Goal: Information Seeking & Learning: Learn about a topic

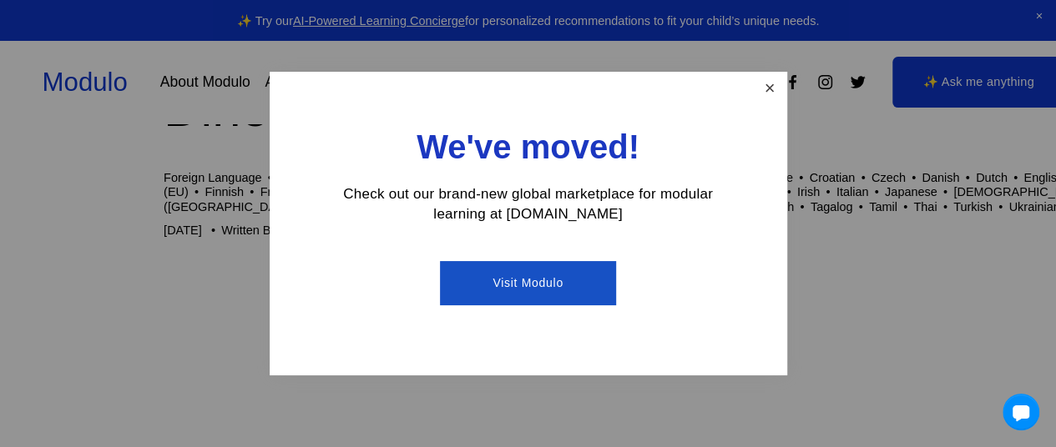
click at [770, 79] on link "Close" at bounding box center [769, 88] width 29 height 29
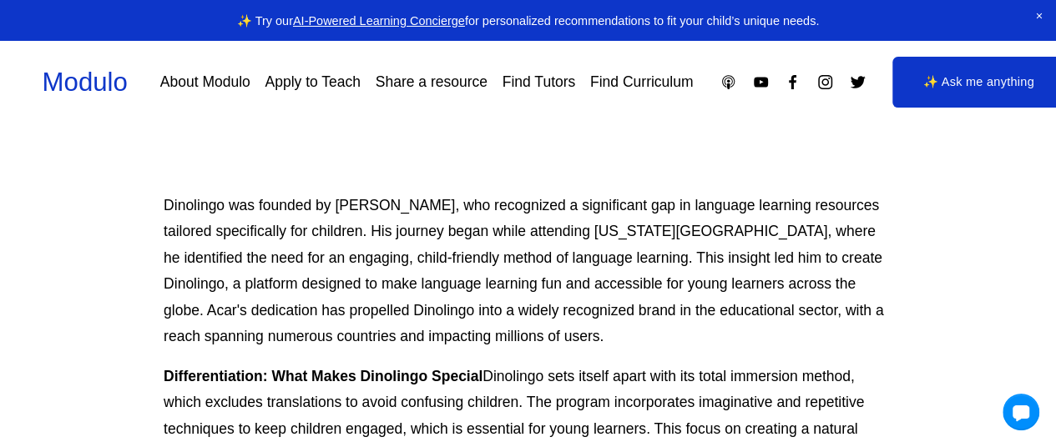
scroll to position [590, 0]
click at [287, 256] on p "Dinolingo was founded by Serdar Acar, who recognized a significant gap in langu…" at bounding box center [528, 271] width 729 height 158
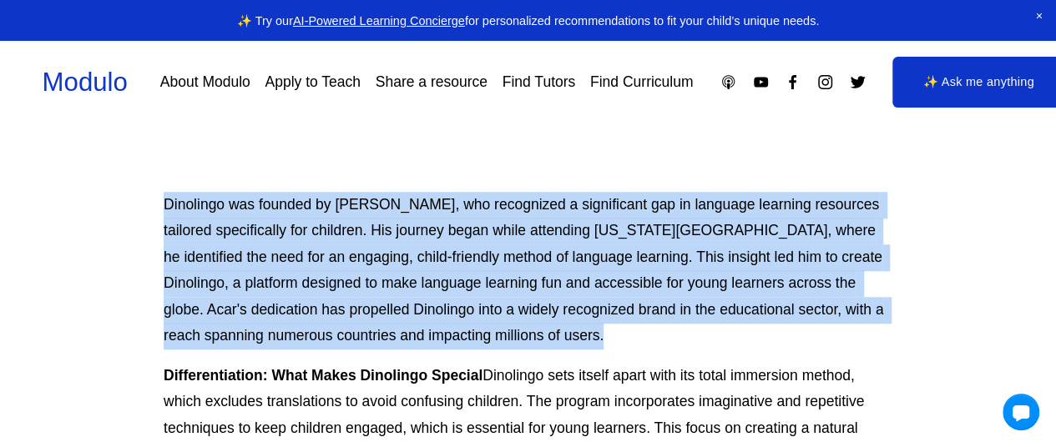
click at [287, 256] on p "Dinolingo was founded by Serdar Acar, who recognized a significant gap in langu…" at bounding box center [528, 271] width 729 height 158
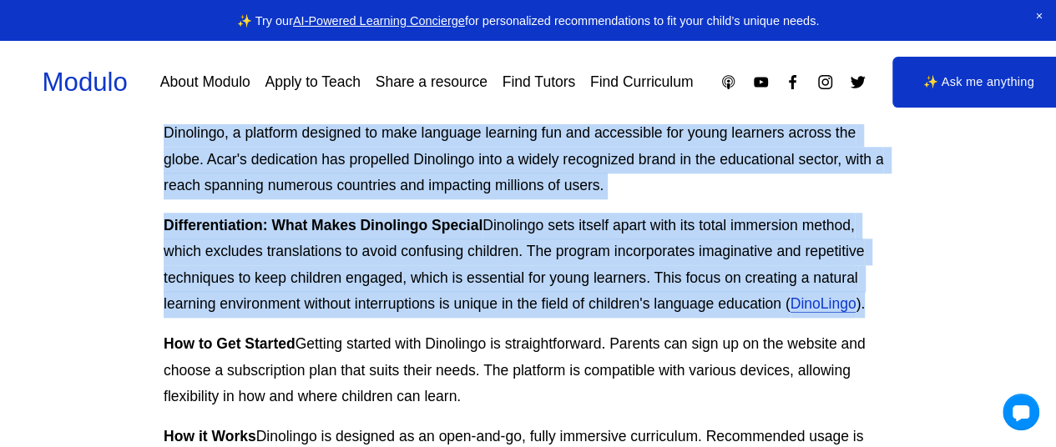
copy div "Dinolingo was founded by Serdar Acar, who recognized a significant gap in langu…"
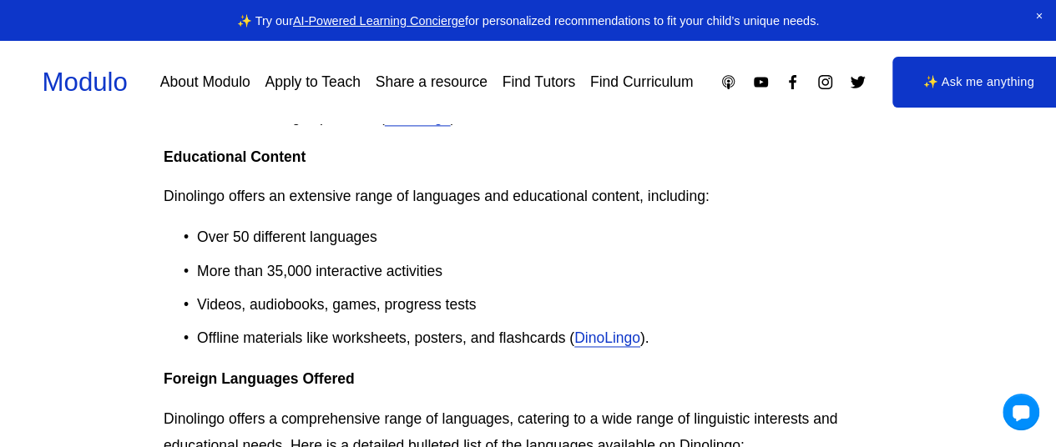
scroll to position [1145, 0]
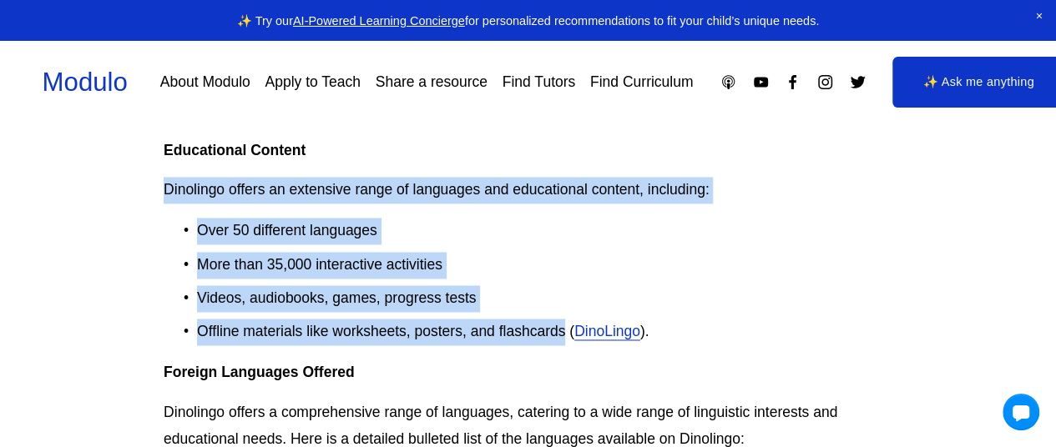
drag, startPoint x: 148, startPoint y: 174, endPoint x: 556, endPoint y: 336, distance: 439.1
copy div "Dinolingo offers an extensive range of languages and educational content, inclu…"
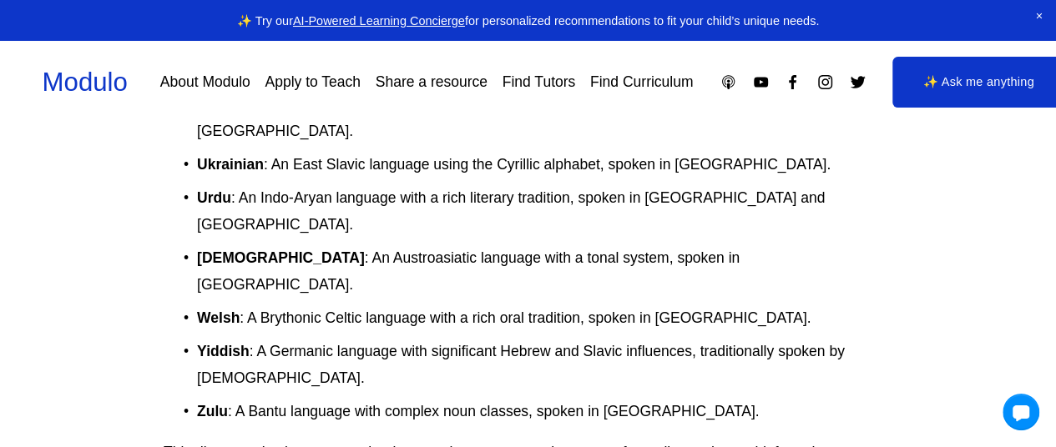
scroll to position [3433, 0]
copy p "Users often praise Dinolingo for its engaging content and user-friendly interfa…"
drag, startPoint x: 342, startPoint y: 184, endPoint x: 570, endPoint y: 250, distance: 237.2
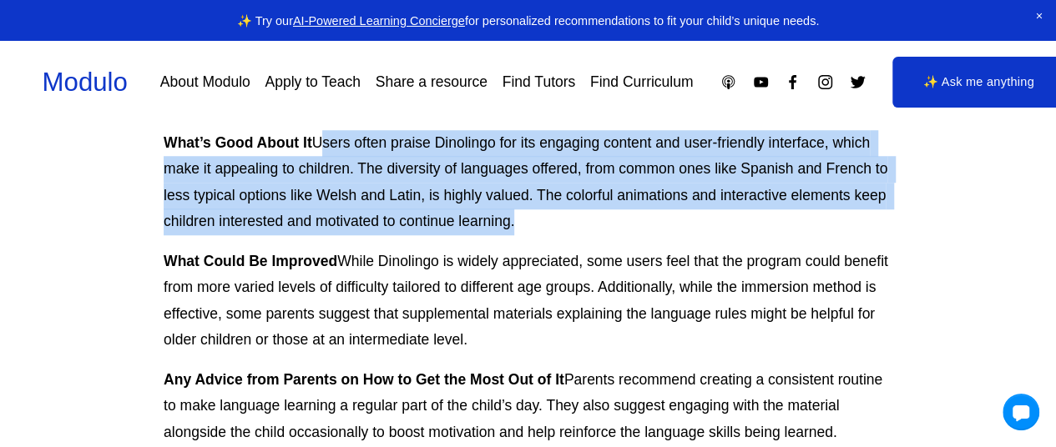
scroll to position [3834, 0]
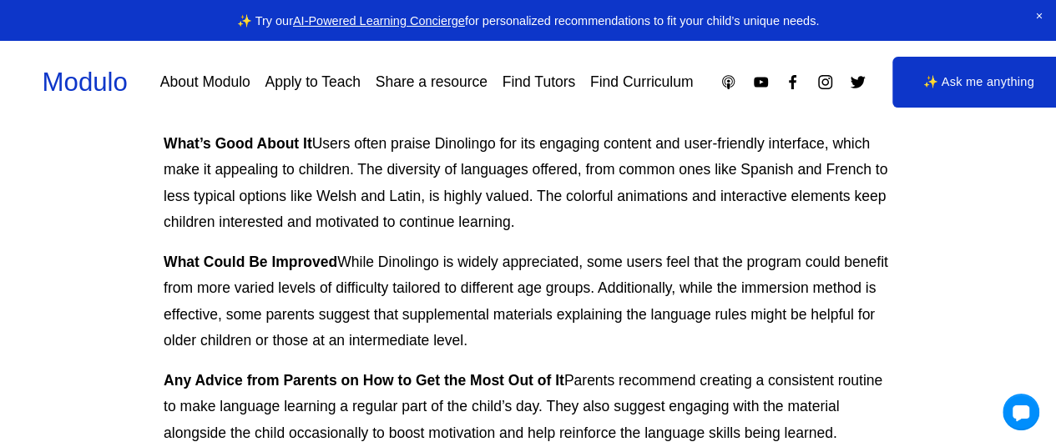
drag, startPoint x: 396, startPoint y: 201, endPoint x: 888, endPoint y: 283, distance: 499.2
copy div "The program may not be as suitable for older children or those who are looking …"
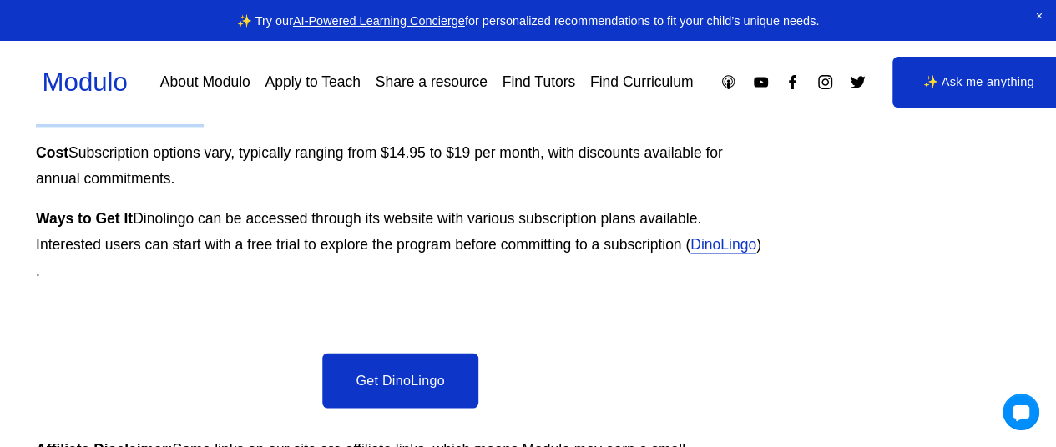
scroll to position [4406, 128]
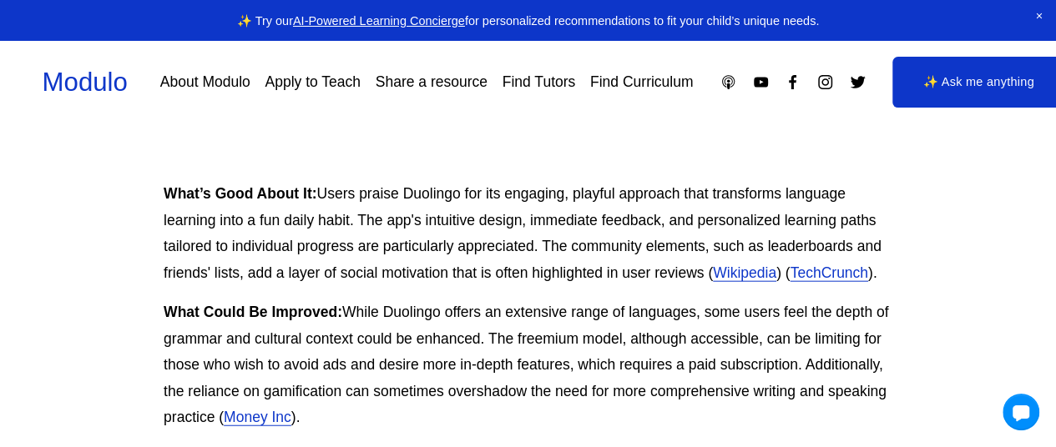
scroll to position [1864, 0]
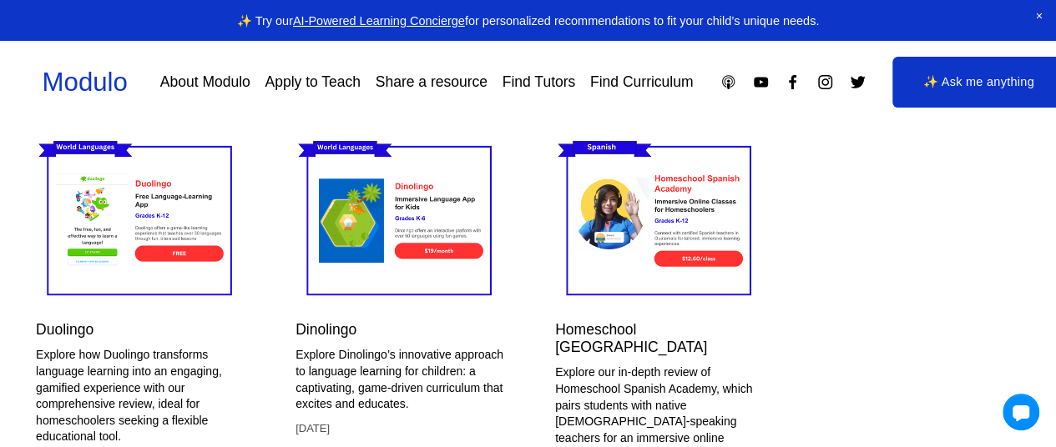
scroll to position [4945, 128]
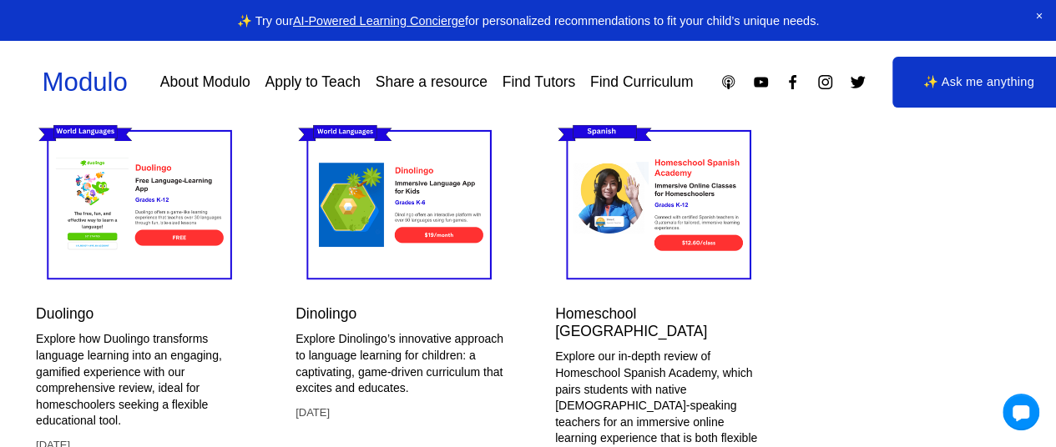
click at [616, 91] on link "Find Curriculum" at bounding box center [641, 82] width 103 height 29
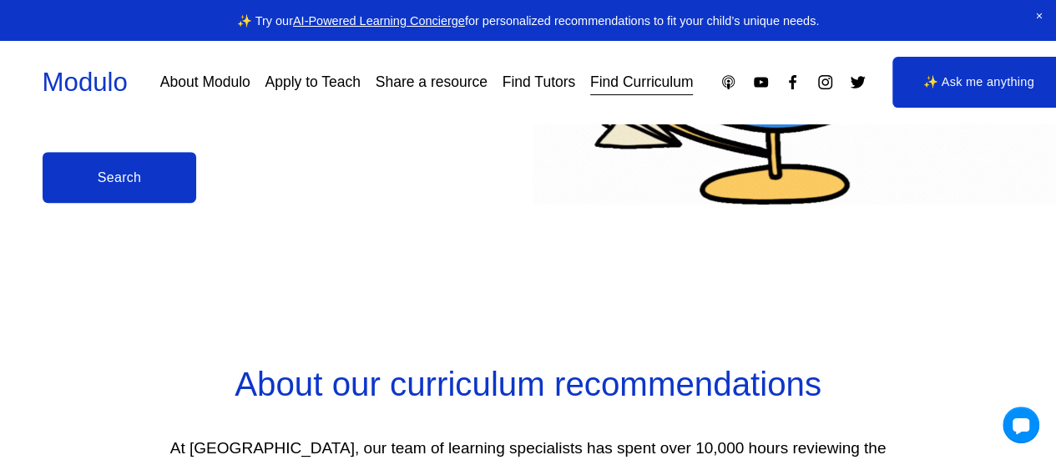
scroll to position [535, 0]
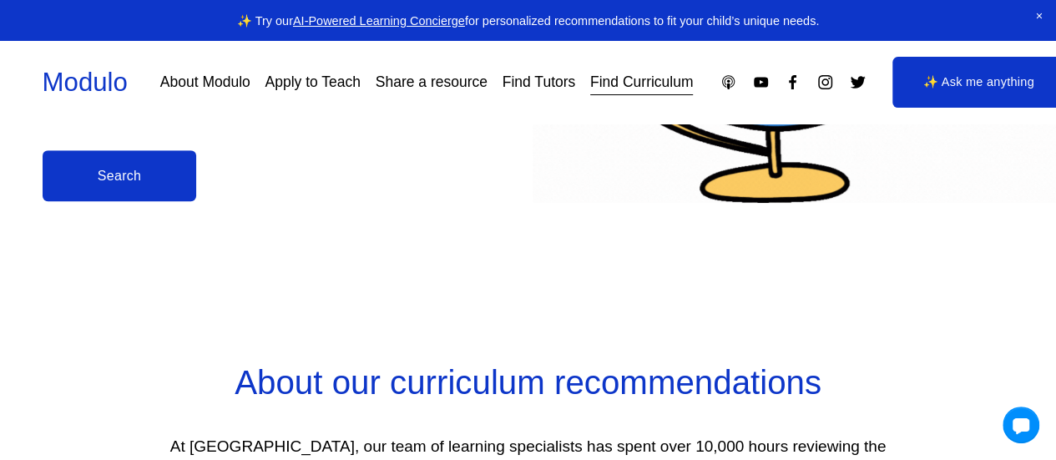
click at [107, 201] on link "Search" at bounding box center [120, 175] width 154 height 51
click at [113, 169] on link "Search" at bounding box center [120, 175] width 154 height 51
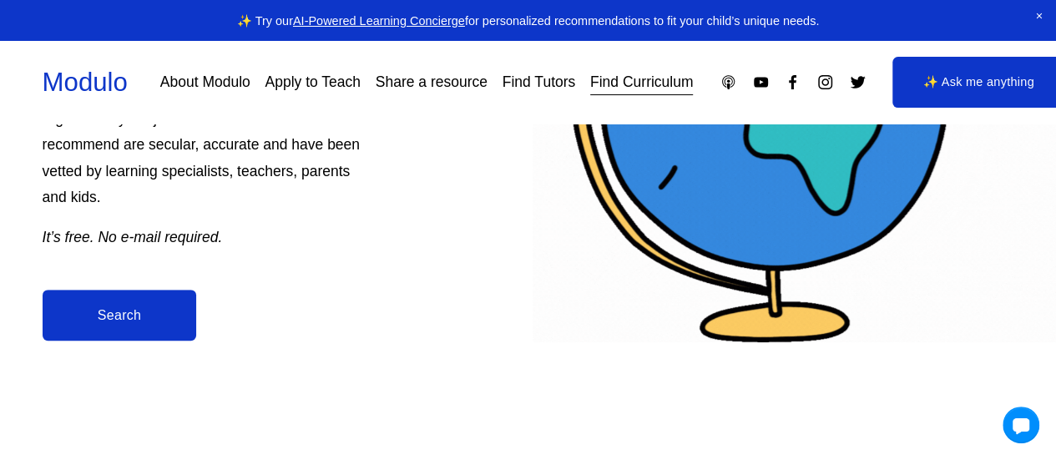
scroll to position [488, 0]
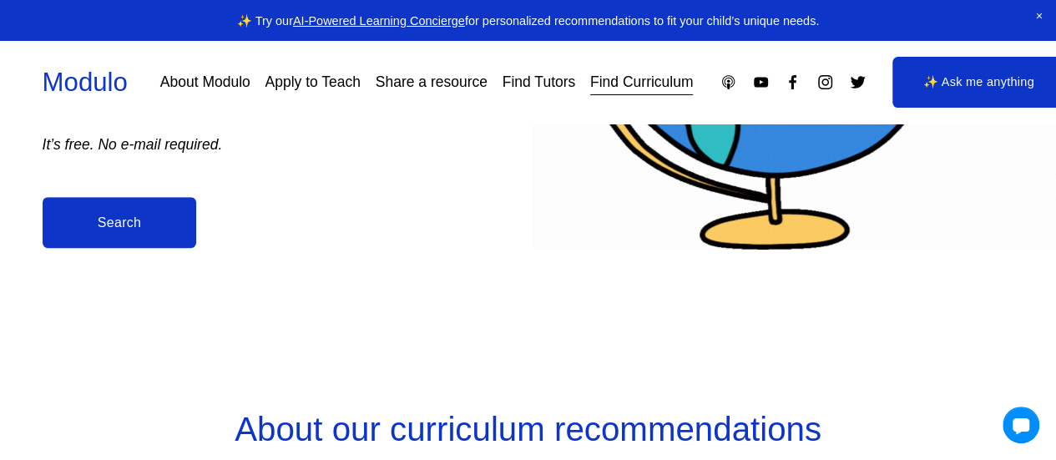
click at [142, 244] on link "Search" at bounding box center [120, 222] width 154 height 51
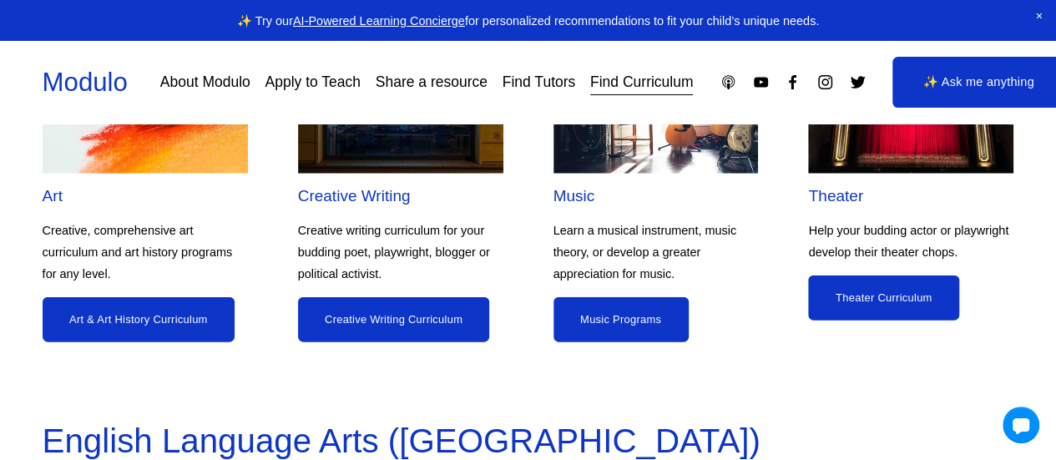
scroll to position [2026, 0]
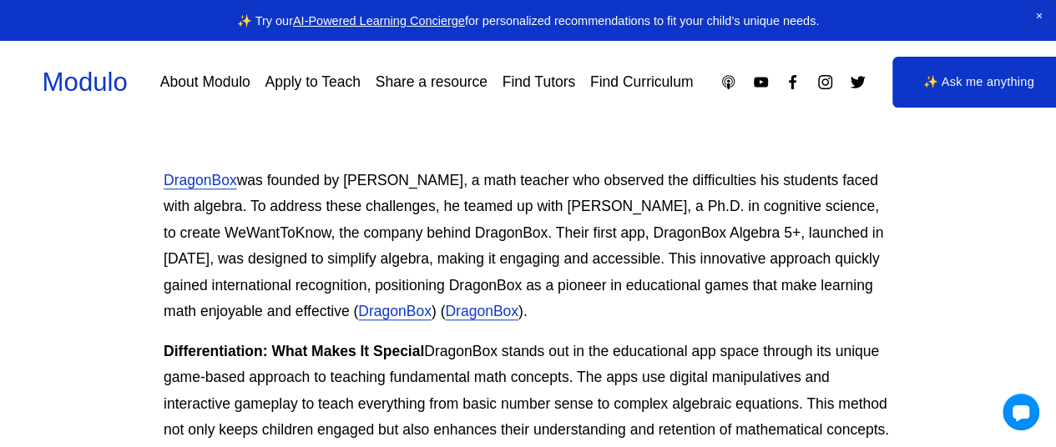
scroll to position [561, 0]
click at [370, 178] on p "DragonBox was founded by Jean-Baptiste Huynh, a math teacher who observed the d…" at bounding box center [528, 248] width 729 height 158
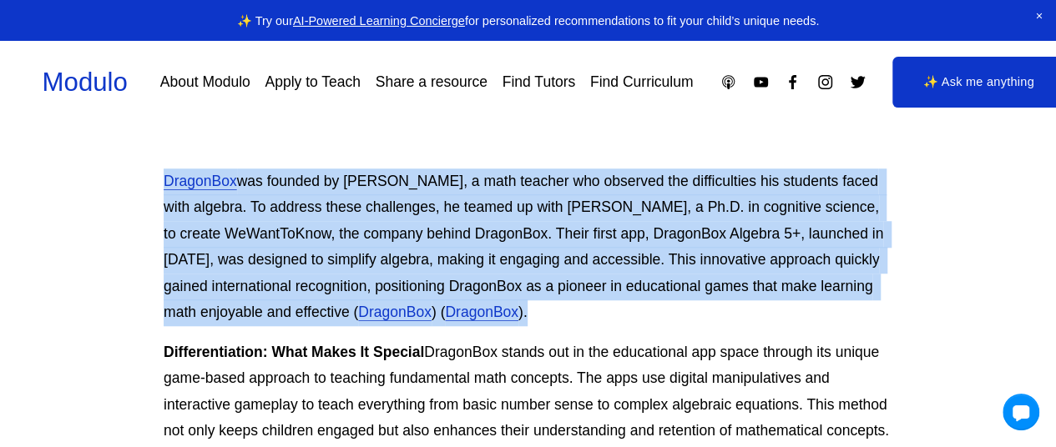
click at [370, 178] on p "DragonBox was founded by Jean-Baptiste Huynh, a math teacher who observed the d…" at bounding box center [528, 248] width 729 height 158
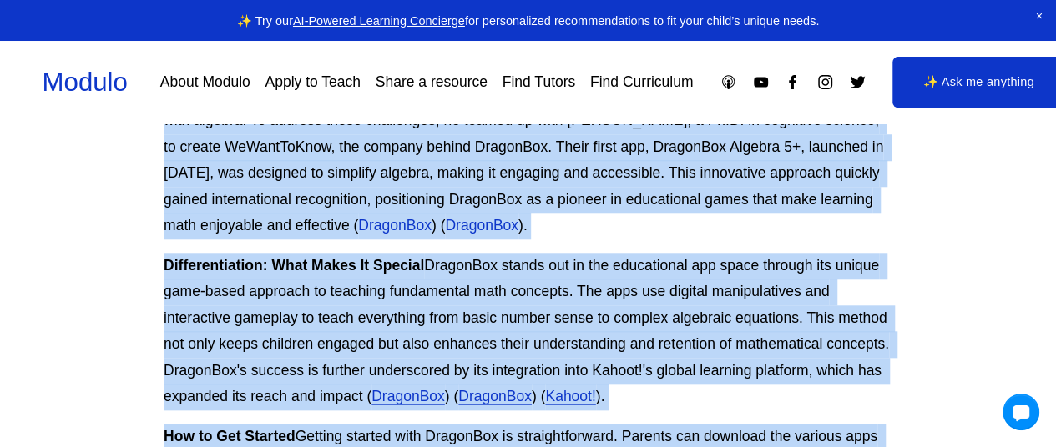
scroll to position [740, 0]
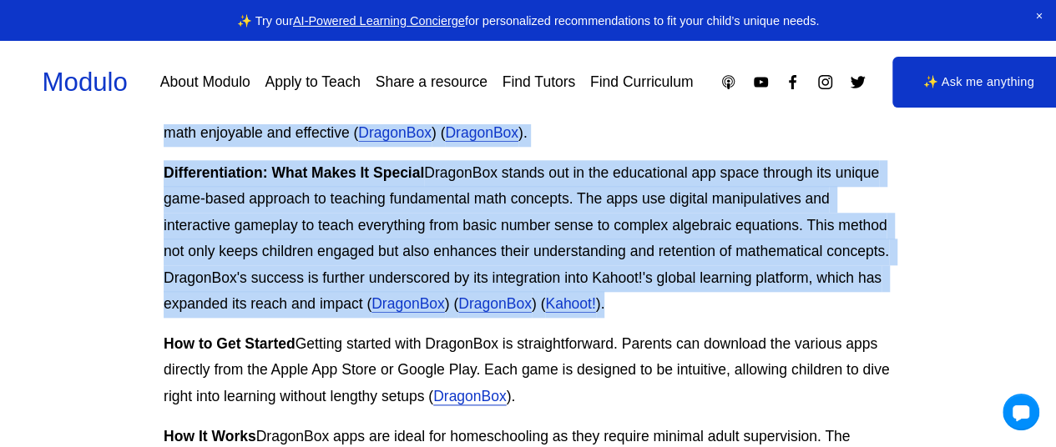
copy div "DragonBox was founded by Jean-Baptiste Huynh, a math teacher who observed the d…"
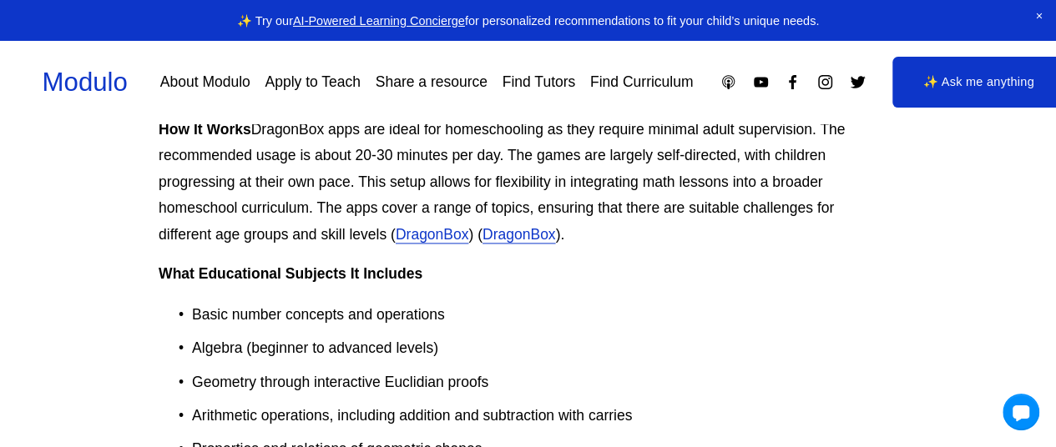
scroll to position [1048, 5]
click at [278, 128] on p "How It Works DragonBox apps are ideal for homeschooling as they require minimal…" at bounding box center [523, 182] width 729 height 132
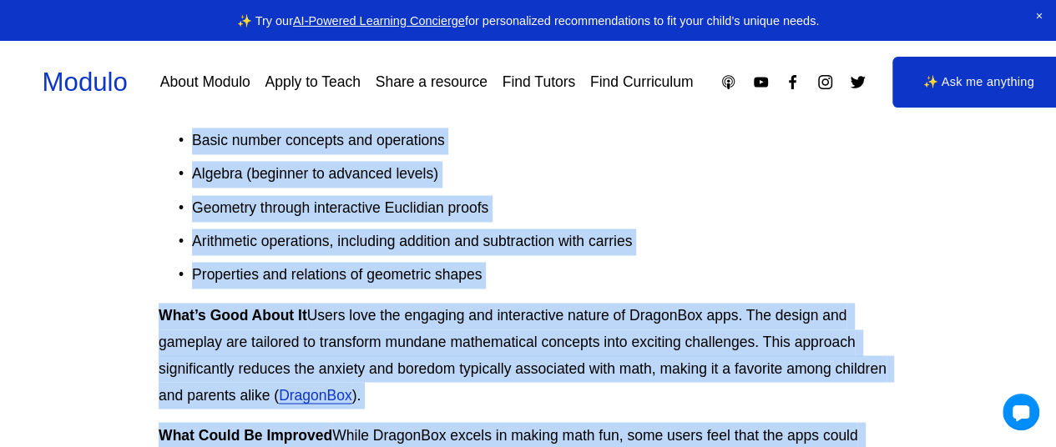
scroll to position [1315, 5]
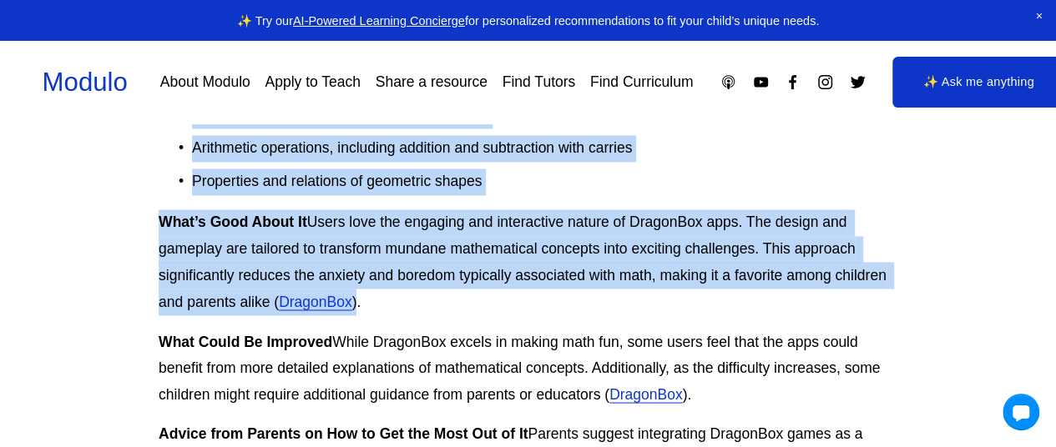
copy div "DragonBox apps are ideal for homeschooling as they require minimal adult superv…"
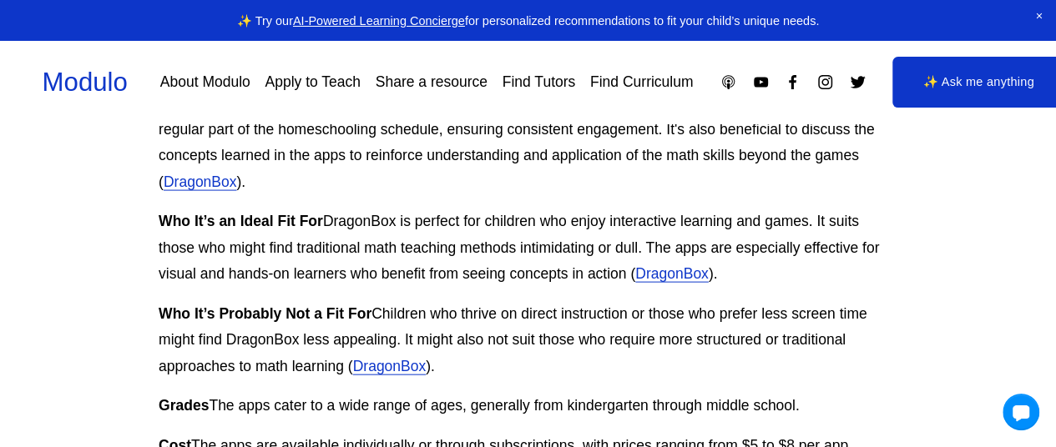
click at [342, 322] on strong "Who It’s Probably Not a Fit For" at bounding box center [265, 313] width 213 height 17
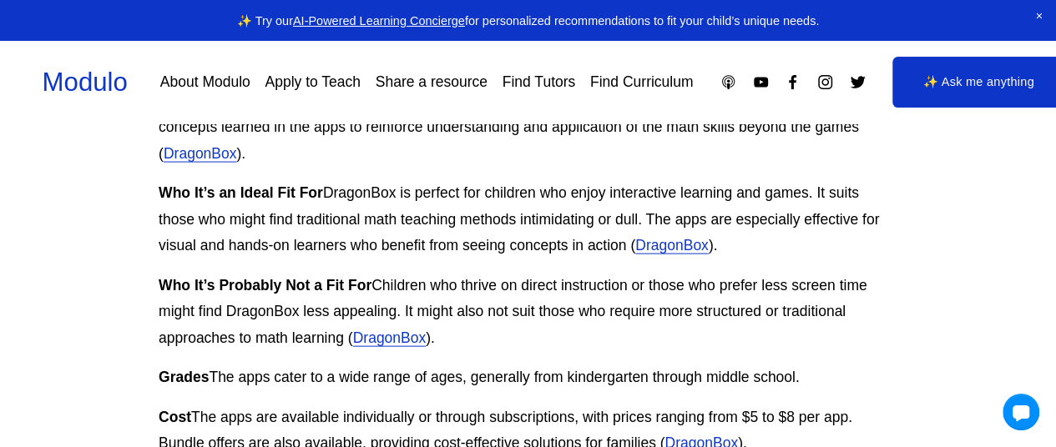
scroll to position [1676, 5]
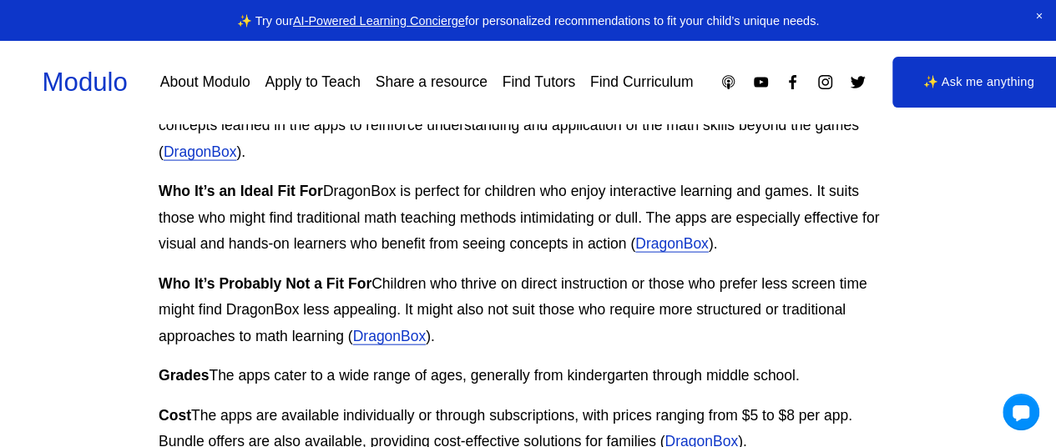
click at [356, 193] on p "Who It’s an Ideal Fit For DragonBox is perfect for children who enjoy interacti…" at bounding box center [523, 218] width 729 height 79
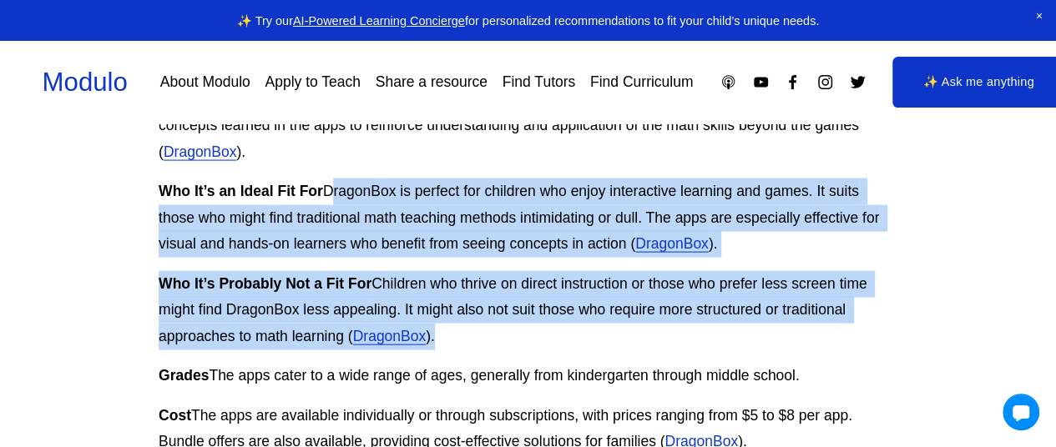
drag, startPoint x: 356, startPoint y: 193, endPoint x: 452, endPoint y: 351, distance: 185.4
copy div "DragonBox is perfect for children who enjoy interactive learning and games. It …"
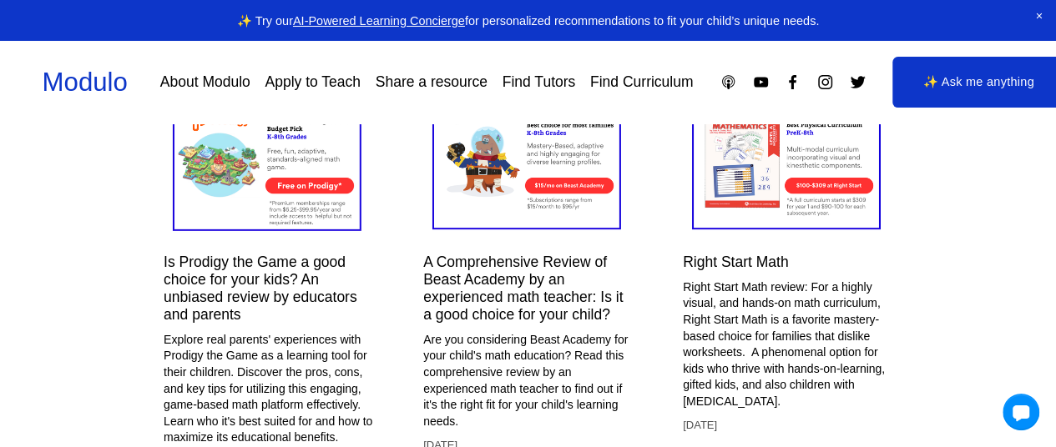
scroll to position [2564, 0]
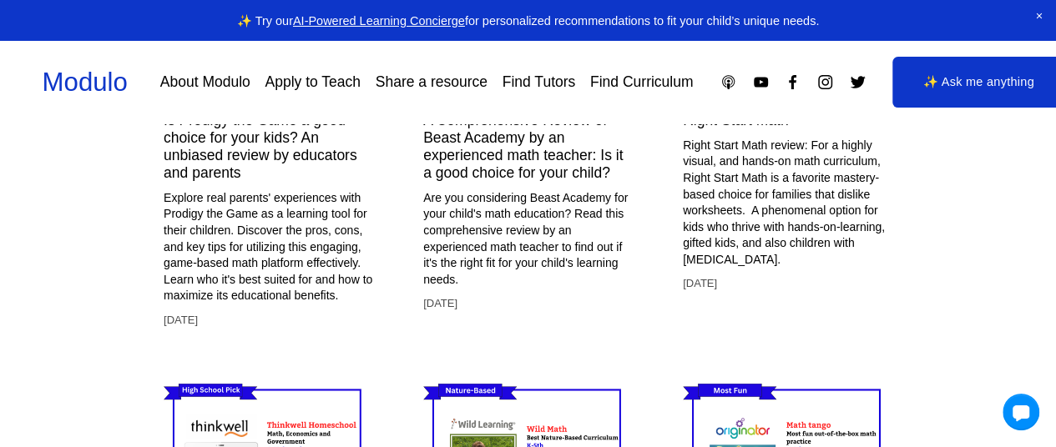
click at [362, 298] on p "Explore real parents' experiences with Prodigy the Game as a learning tool for …" at bounding box center [269, 247] width 210 height 114
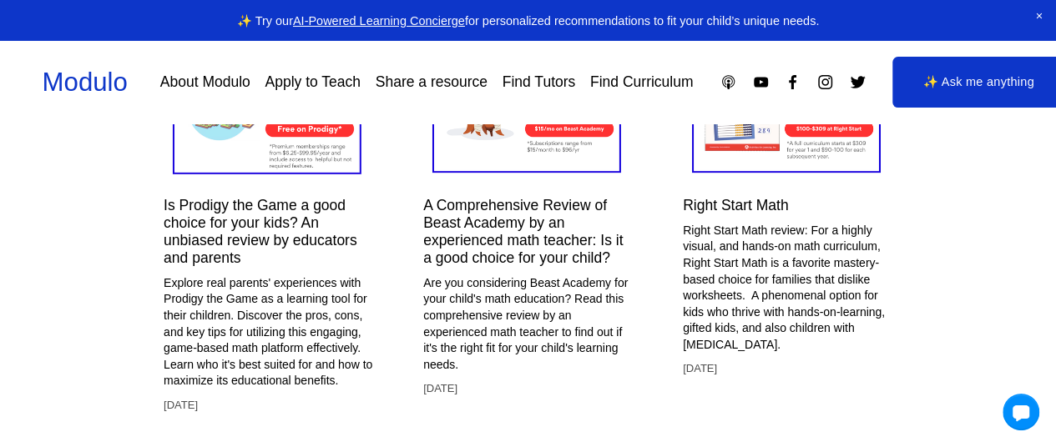
scroll to position [2426, 0]
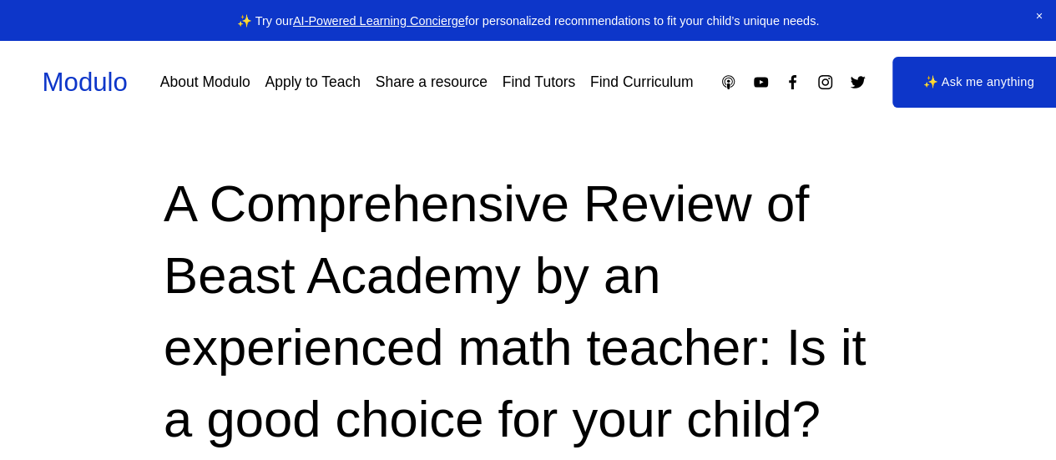
drag, startPoint x: 0, startPoint y: 0, endPoint x: 149, endPoint y: 285, distance: 321.1
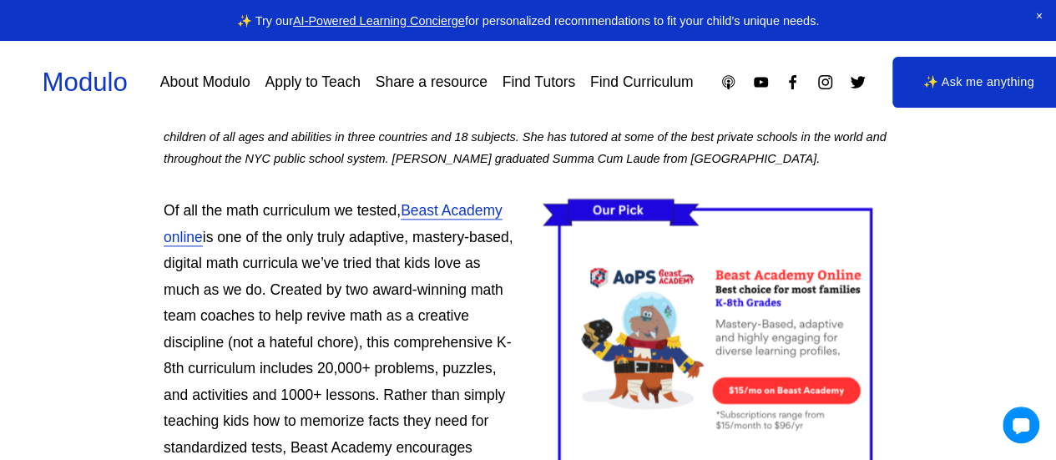
scroll to position [1012, 0]
click at [224, 218] on p "Of all the math curriculum we tested, Beast Academy online is one of the only t…" at bounding box center [528, 381] width 729 height 368
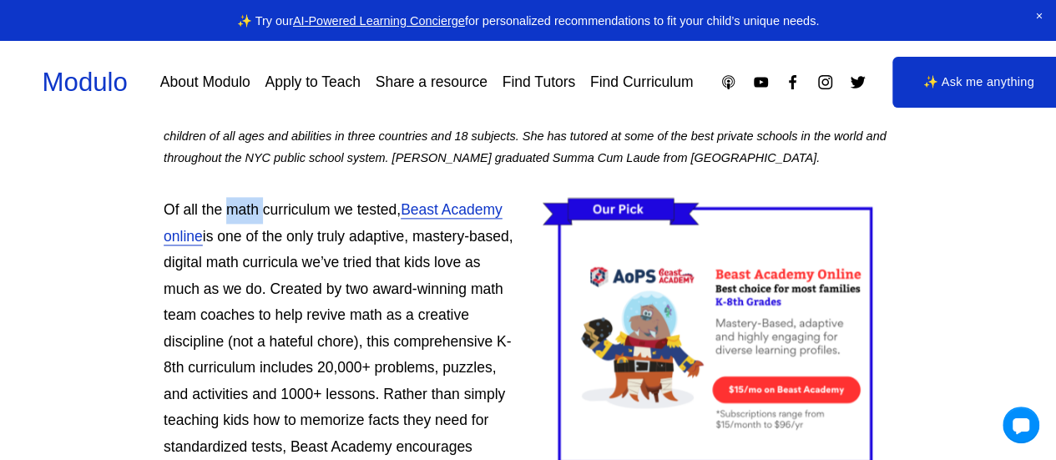
click at [224, 218] on p "Of all the math curriculum we tested, Beast Academy online is one of the only t…" at bounding box center [528, 381] width 729 height 368
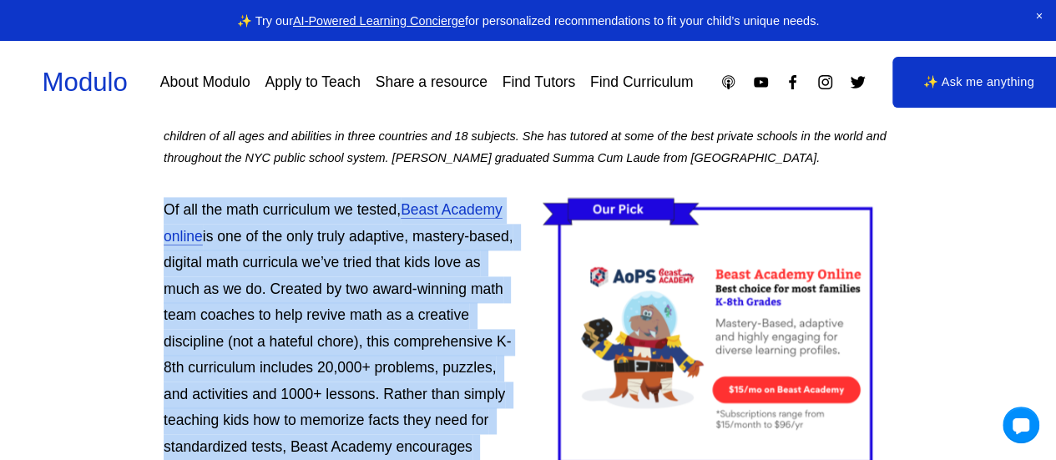
click at [224, 218] on p "Of all the math curriculum we tested, Beast Academy online is one of the only t…" at bounding box center [528, 381] width 729 height 368
click at [232, 217] on p "Of all the math curriculum we tested, Beast Academy online is one of the only t…" at bounding box center [528, 381] width 729 height 368
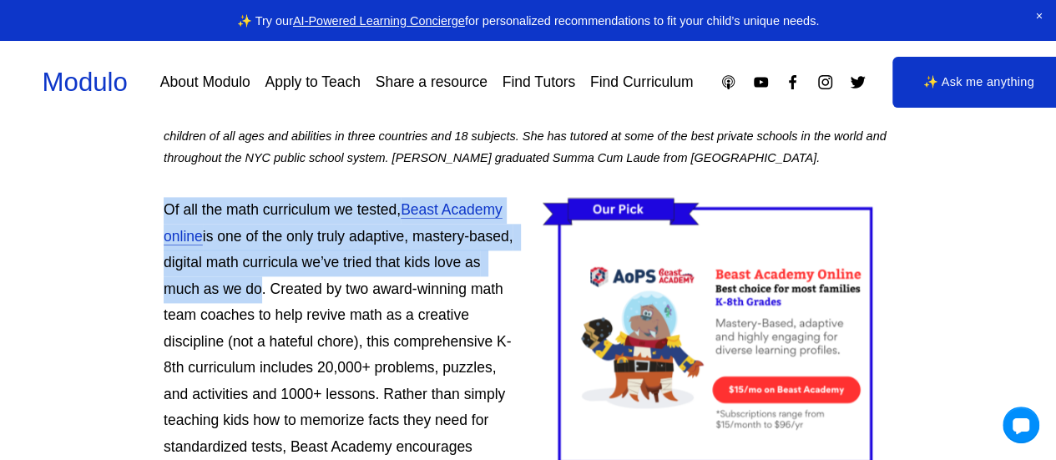
drag, startPoint x: 144, startPoint y: 203, endPoint x: 255, endPoint y: 299, distance: 146.1
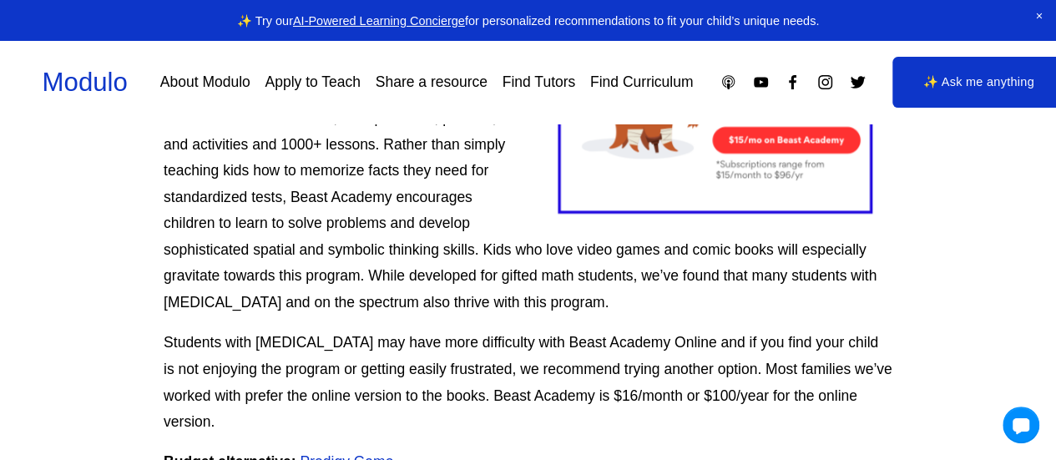
scroll to position [1263, 0]
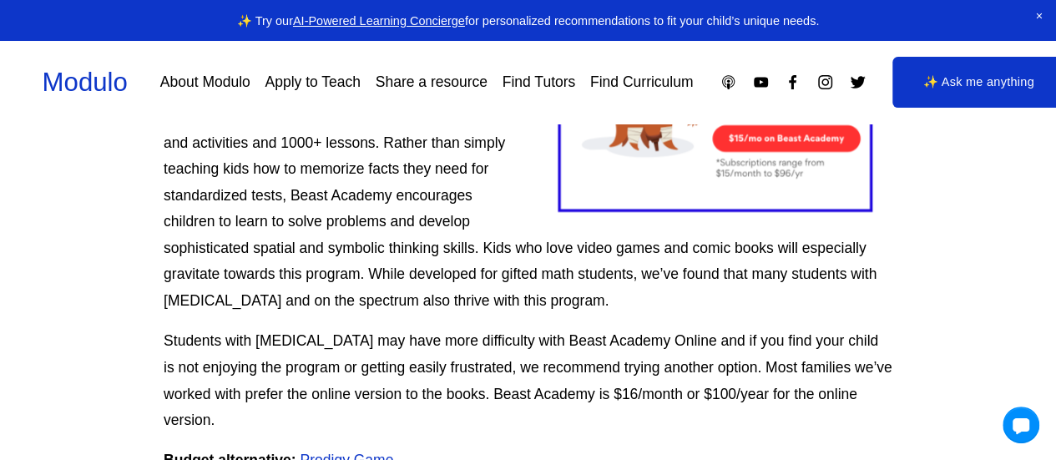
click at [389, 148] on p "Of all the math curriculum we tested, Beast Academy online is one of the only t…" at bounding box center [528, 130] width 729 height 368
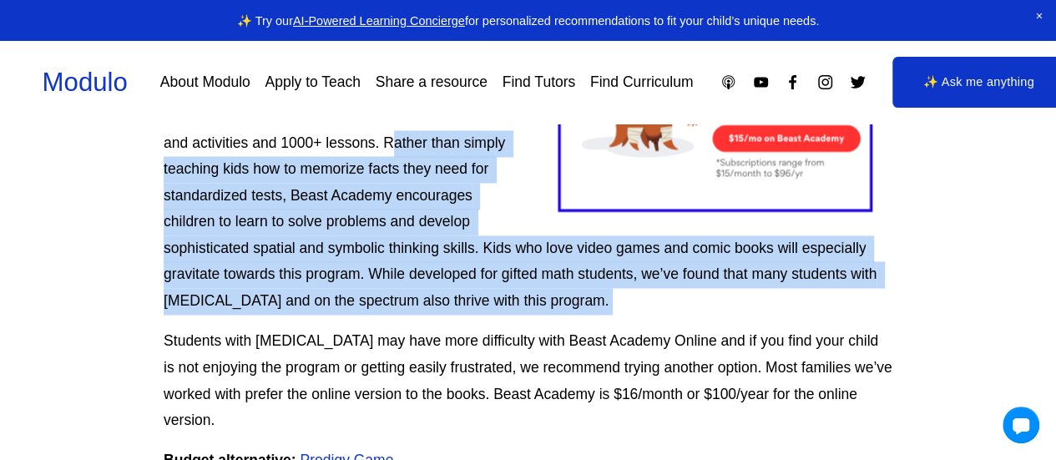
drag, startPoint x: 389, startPoint y: 148, endPoint x: 564, endPoint y: 295, distance: 229.2
click at [564, 295] on p "Of all the math curriculum we tested, Beast Academy online is one of the only t…" at bounding box center [528, 130] width 729 height 368
copy p "Rather than simply teaching kids how to memorize facts they need for standardiz…"
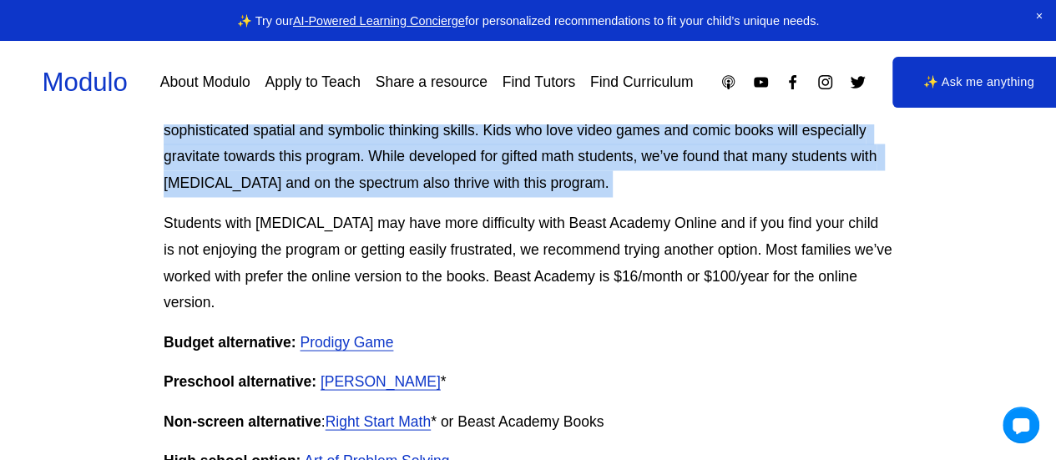
scroll to position [1381, 0]
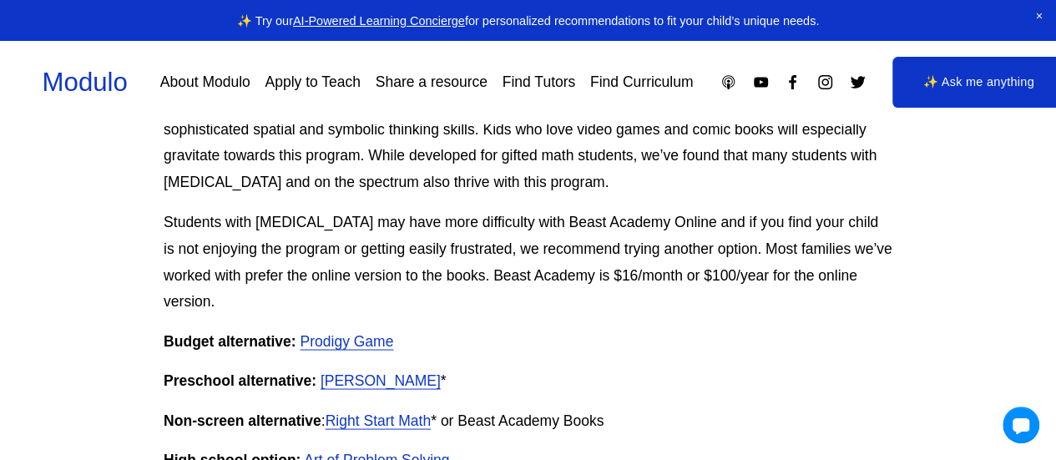
click at [260, 225] on p "Students with [MEDICAL_DATA] may have more difficulty with Beast Academy Online…" at bounding box center [528, 261] width 729 height 105
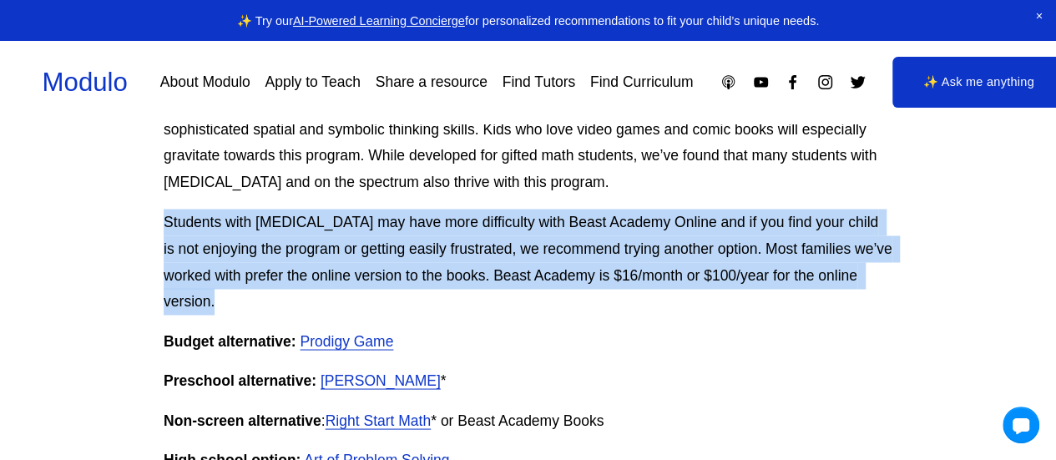
click at [260, 225] on p "Students with [MEDICAL_DATA] may have more difficulty with Beast Academy Online…" at bounding box center [528, 261] width 729 height 105
copy p "Students with [MEDICAL_DATA] may have more difficulty with Beast Academy Online…"
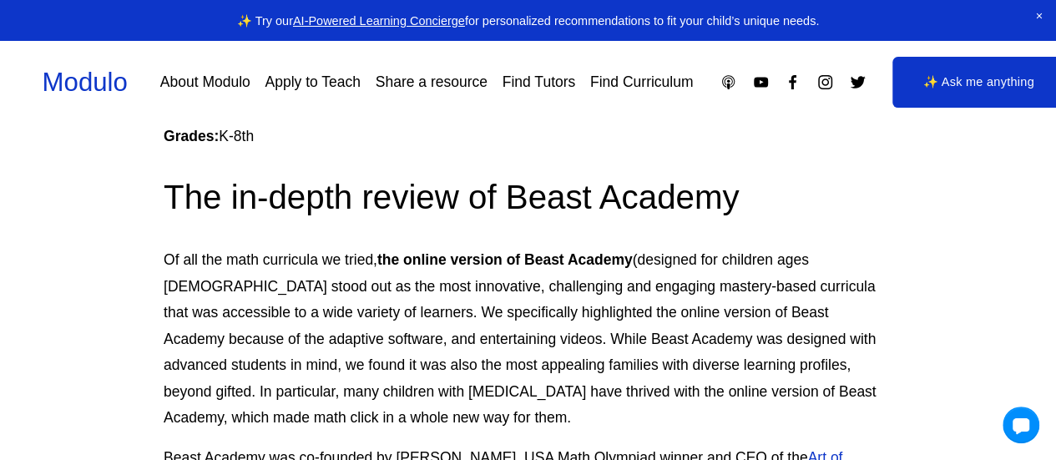
scroll to position [1745, 0]
click at [307, 280] on p "Of all the math curricula we tried, the online version of Beast Academy (design…" at bounding box center [528, 338] width 729 height 184
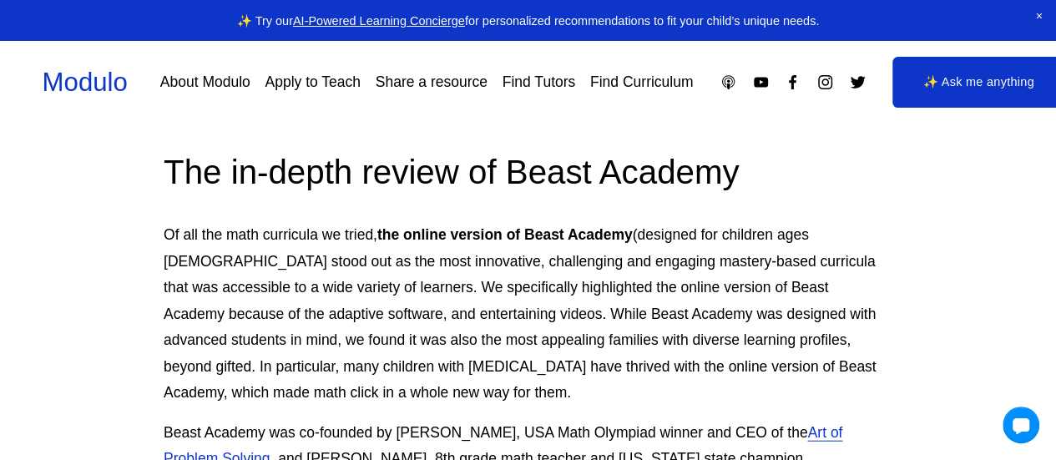
scroll to position [1770, 0]
click at [301, 270] on p "Of all the math curricula we tried, the online version of Beast Academy (design…" at bounding box center [528, 313] width 729 height 184
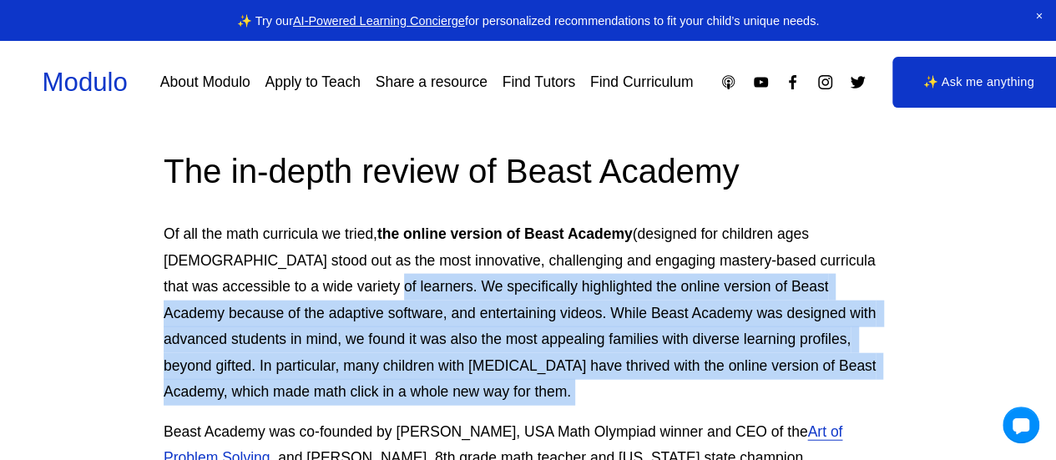
drag, startPoint x: 301, startPoint y: 270, endPoint x: 284, endPoint y: 381, distance: 111.6
click at [284, 381] on p "Of all the math curricula we tried, the online version of Beast Academy (design…" at bounding box center [528, 313] width 729 height 184
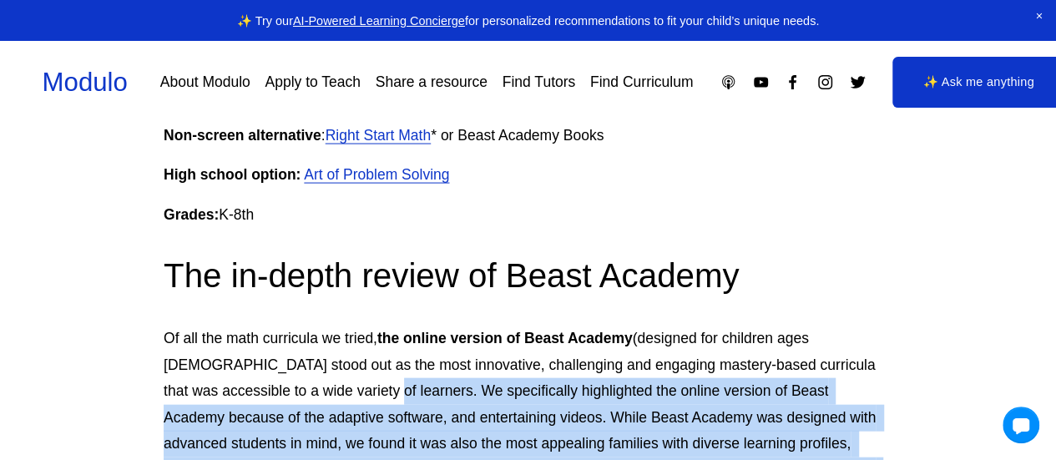
scroll to position [1998, 0]
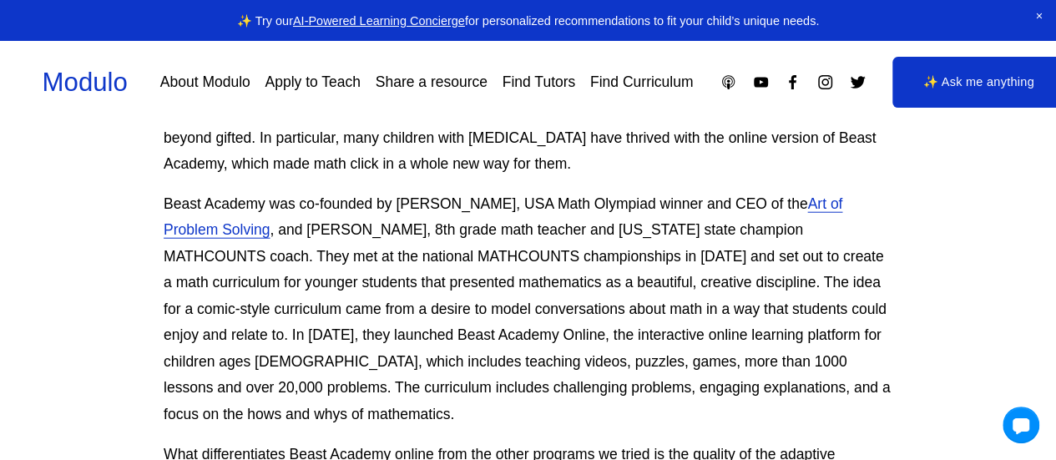
click at [434, 283] on p "Beast Academy was co-founded by [PERSON_NAME], USA Math Olympiad winner and CEO…" at bounding box center [528, 309] width 729 height 237
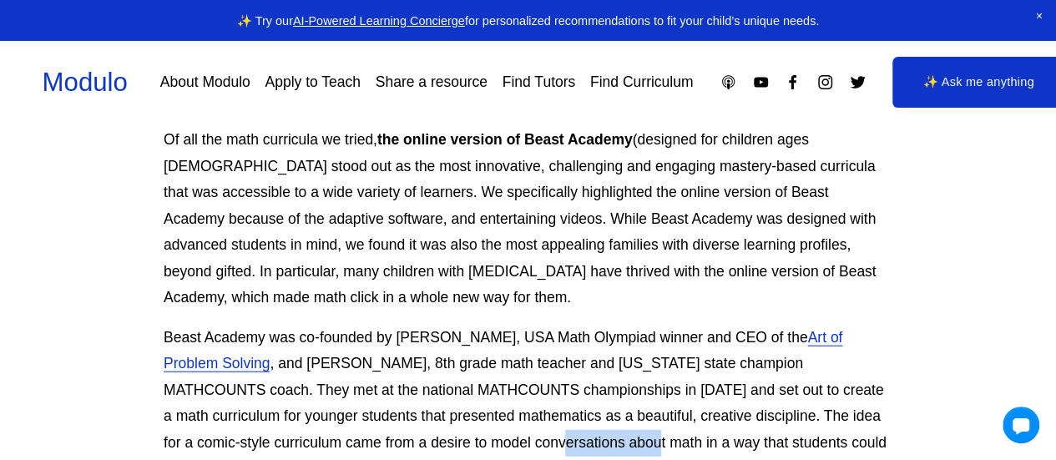
scroll to position [1850, 0]
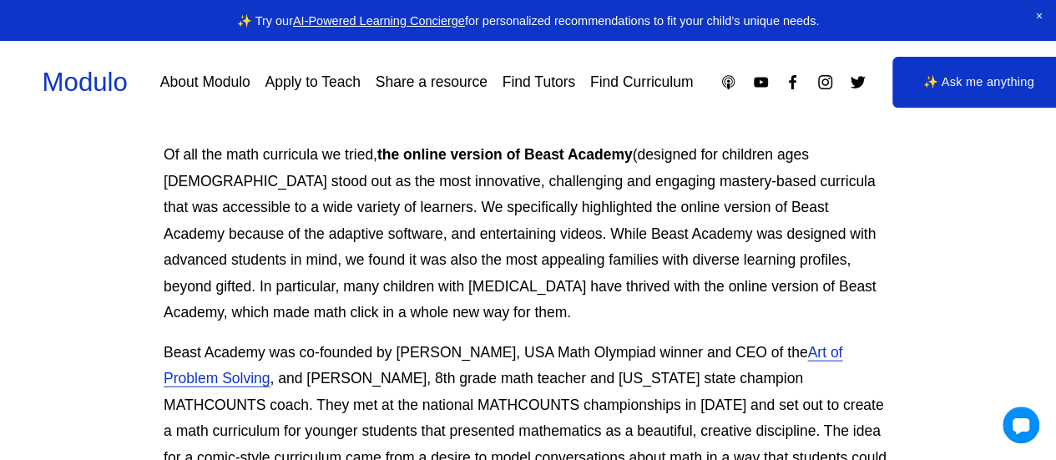
click at [407, 223] on p "Of all the math curricula we tried, the online version of Beast Academy (design…" at bounding box center [528, 234] width 729 height 184
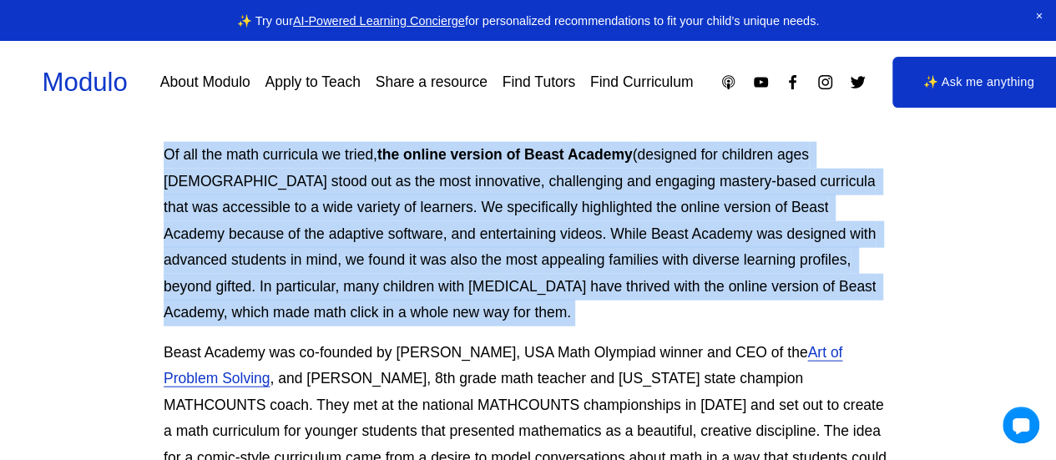
click at [407, 223] on p "Of all the math curricula we tried, the online version of Beast Academy (design…" at bounding box center [528, 234] width 729 height 184
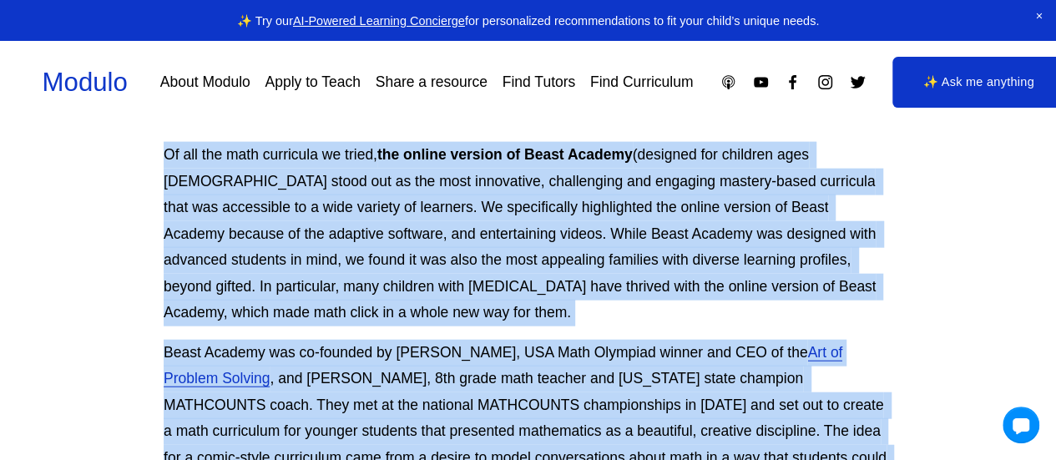
drag, startPoint x: 407, startPoint y: 223, endPoint x: 467, endPoint y: 392, distance: 179.5
click at [467, 392] on div "Of all the math curriculum we tested, Beast Academy online is one of the only t…" at bounding box center [528, 375] width 729 height 2032
click at [404, 265] on p "Of all the math curricula we tried, the online version of Beast Academy (design…" at bounding box center [528, 234] width 729 height 184
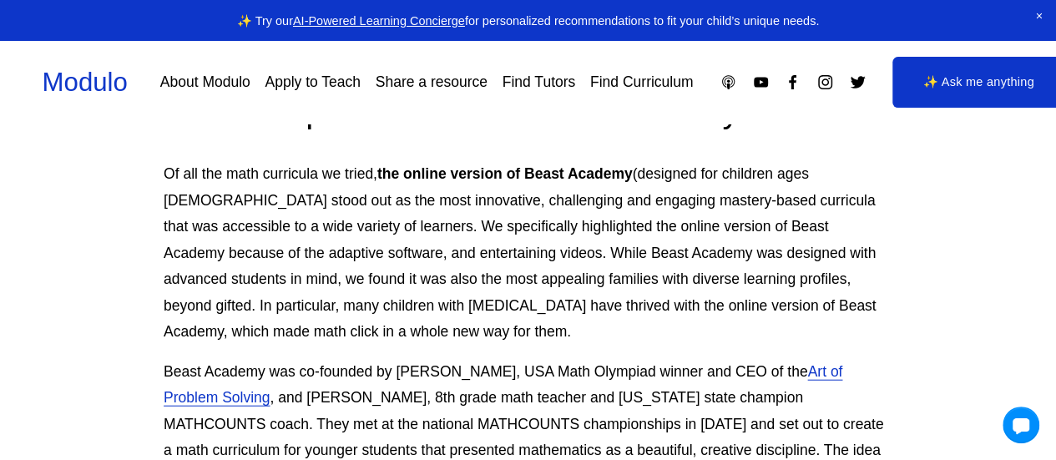
scroll to position [1830, 0]
click at [404, 248] on p "Of all the math curricula we tried, the online version of Beast Academy (design…" at bounding box center [528, 254] width 729 height 184
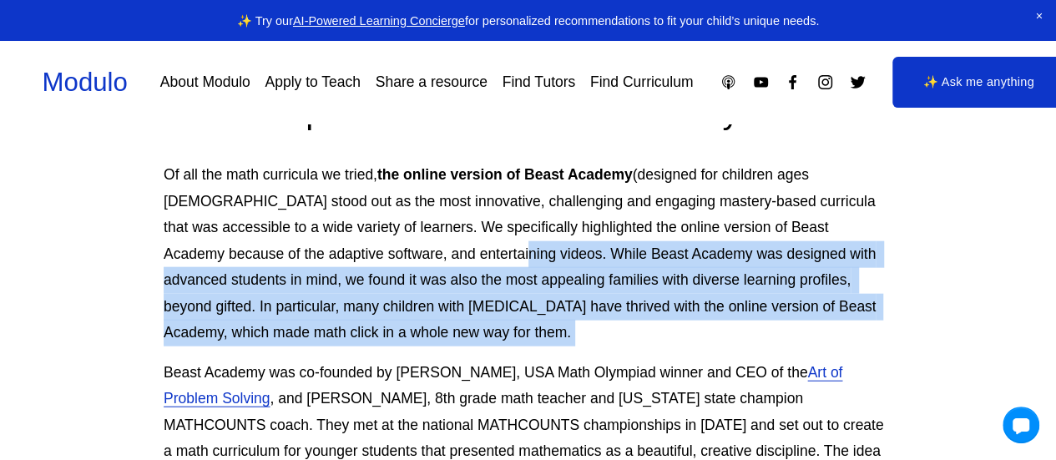
drag, startPoint x: 404, startPoint y: 248, endPoint x: 466, endPoint y: 310, distance: 87.4
click at [466, 310] on p "Of all the math curricula we tried, the online version of Beast Academy (design…" at bounding box center [528, 254] width 729 height 184
copy p "While Beast Academy was designed with advanced students in mind, we found it wa…"
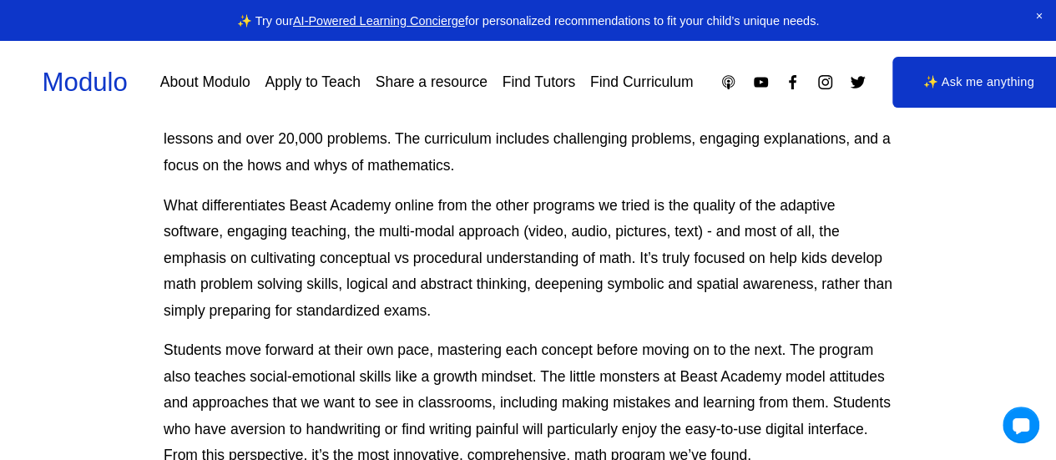
scroll to position [2244, 0]
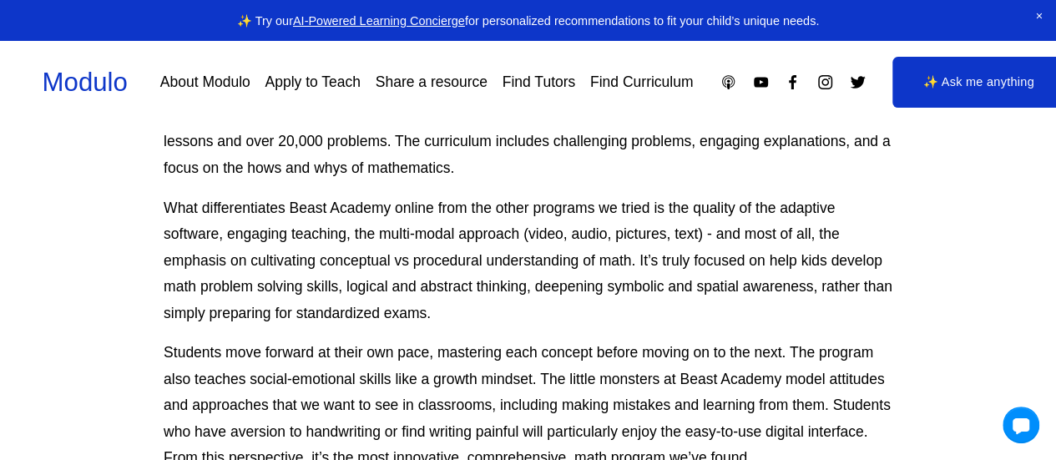
click at [239, 218] on p "What differentiates Beast Academy online from the other programs we tried is th…" at bounding box center [528, 261] width 729 height 132
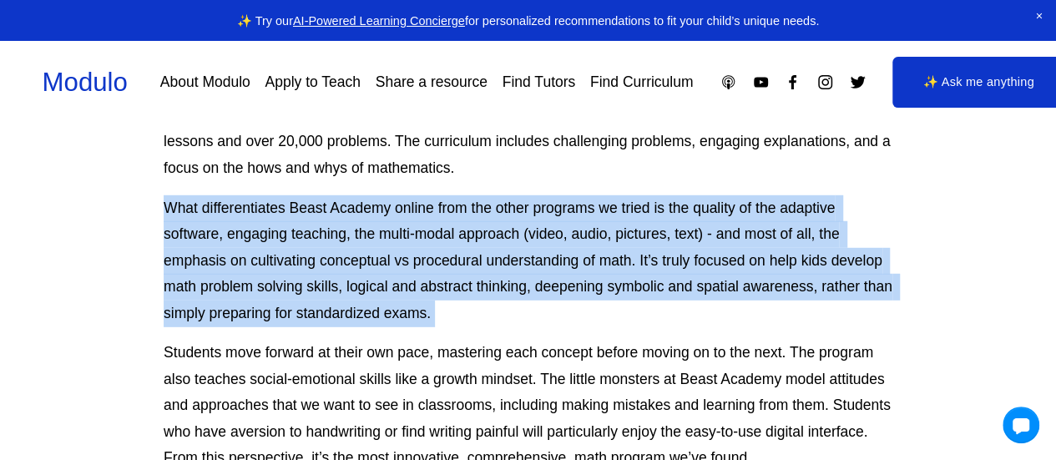
click at [239, 218] on p "What differentiates Beast Academy online from the other programs we tried is th…" at bounding box center [528, 261] width 729 height 132
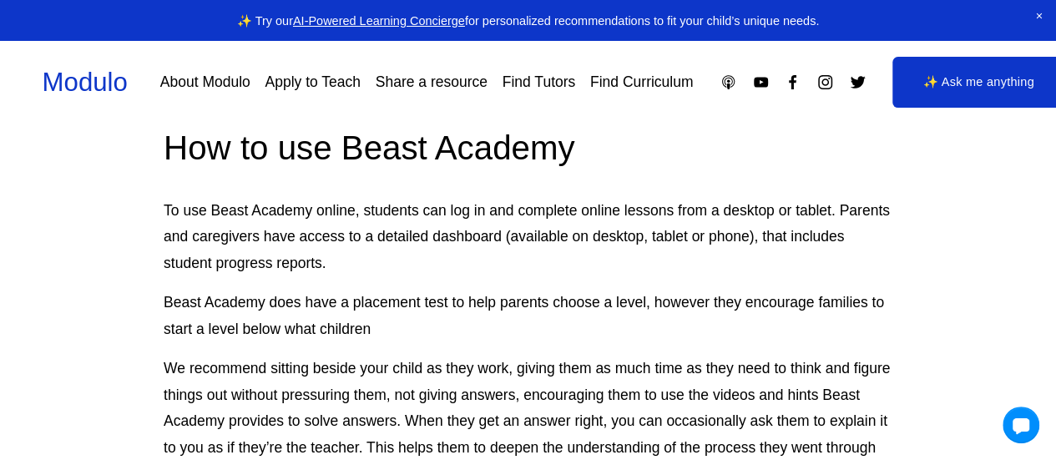
scroll to position [3017, 0]
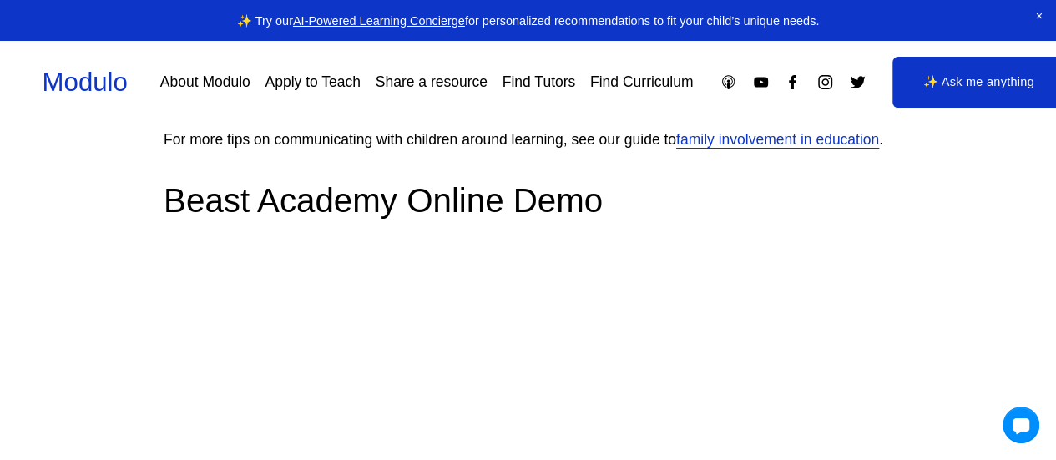
copy div "What differentiates Beast Academy online from the other programs we tried is th…"
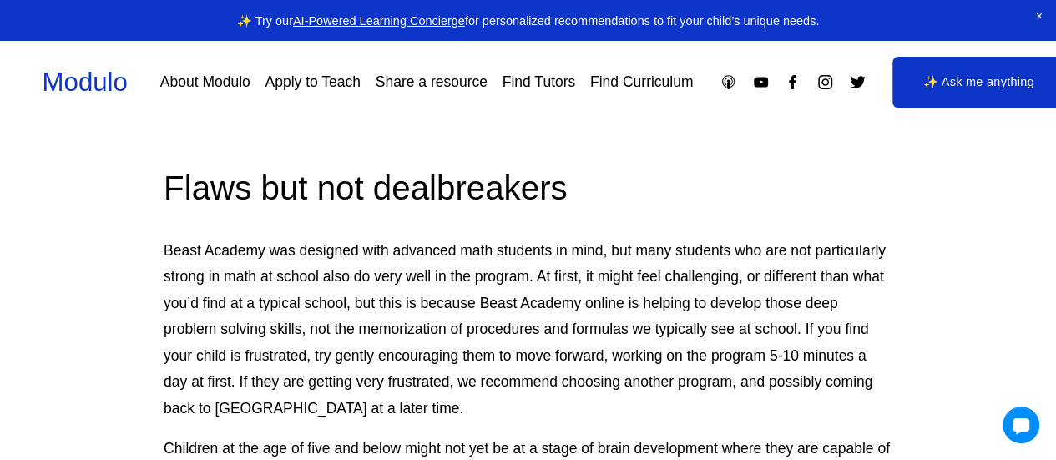
scroll to position [3638, 0]
